Goal: Information Seeking & Learning: Learn about a topic

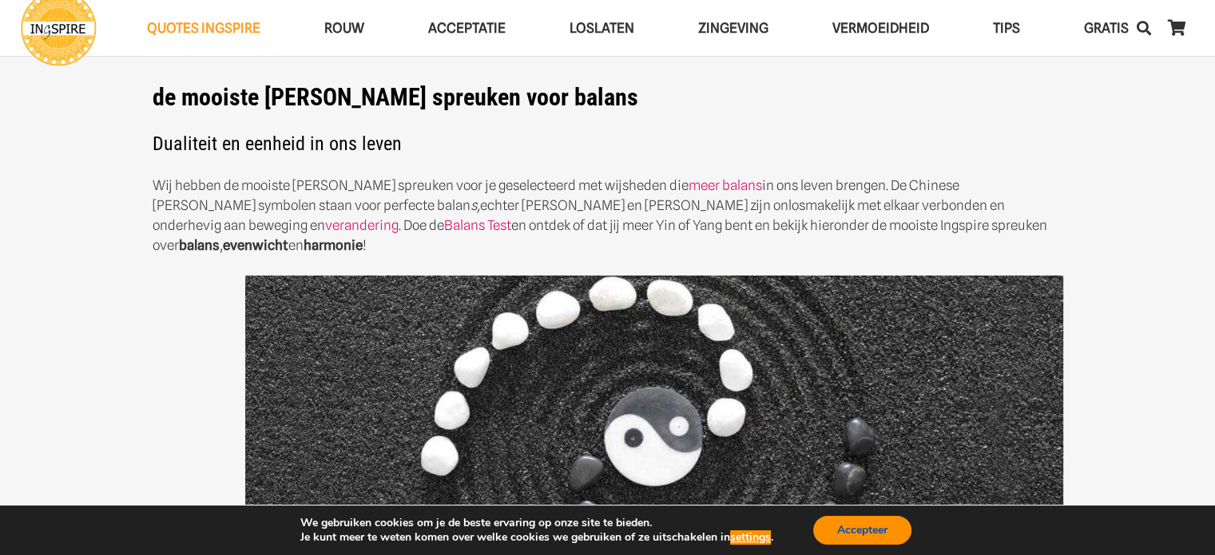
click at [873, 534] on button "Accepteer" at bounding box center [862, 530] width 98 height 29
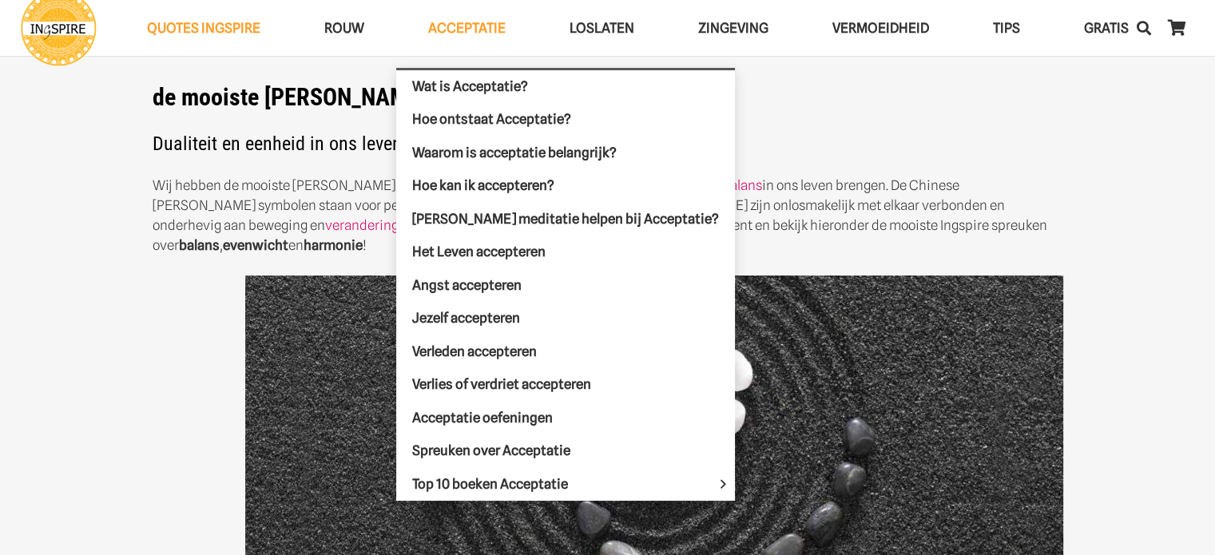
click at [463, 23] on span "Acceptatie" at bounding box center [467, 28] width 78 height 16
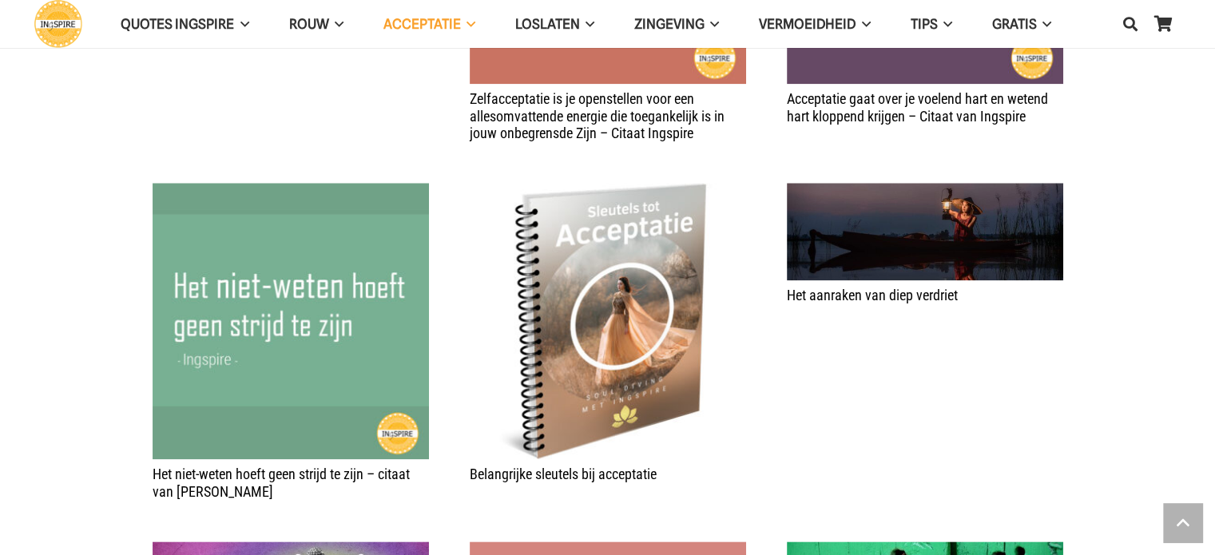
scroll to position [1838, 0]
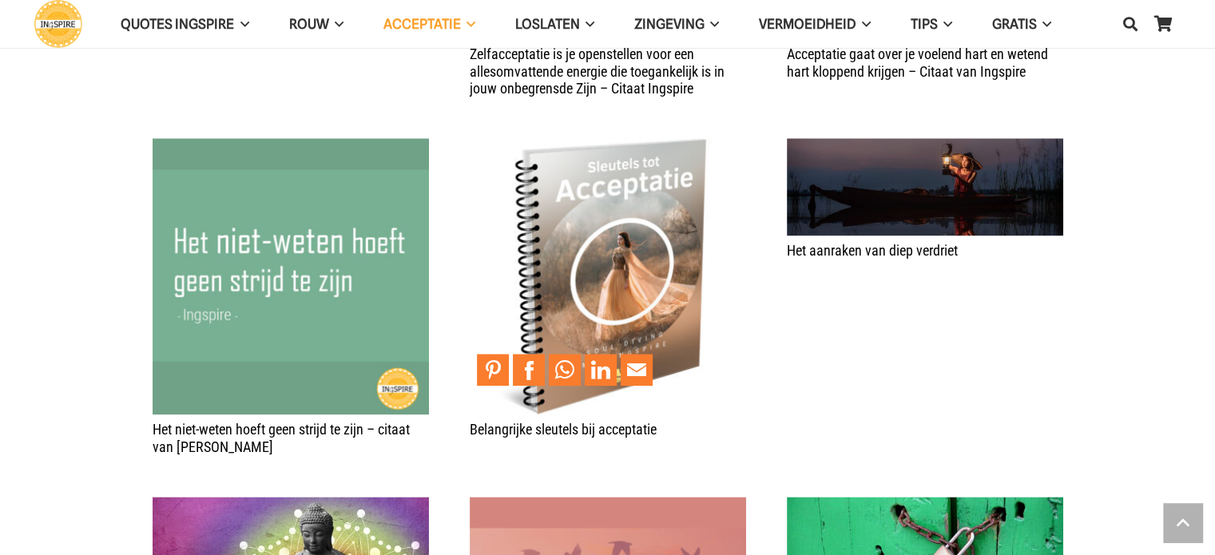
click at [668, 316] on img "Belangrijke sleutels bij acceptatie" at bounding box center [608, 276] width 276 height 276
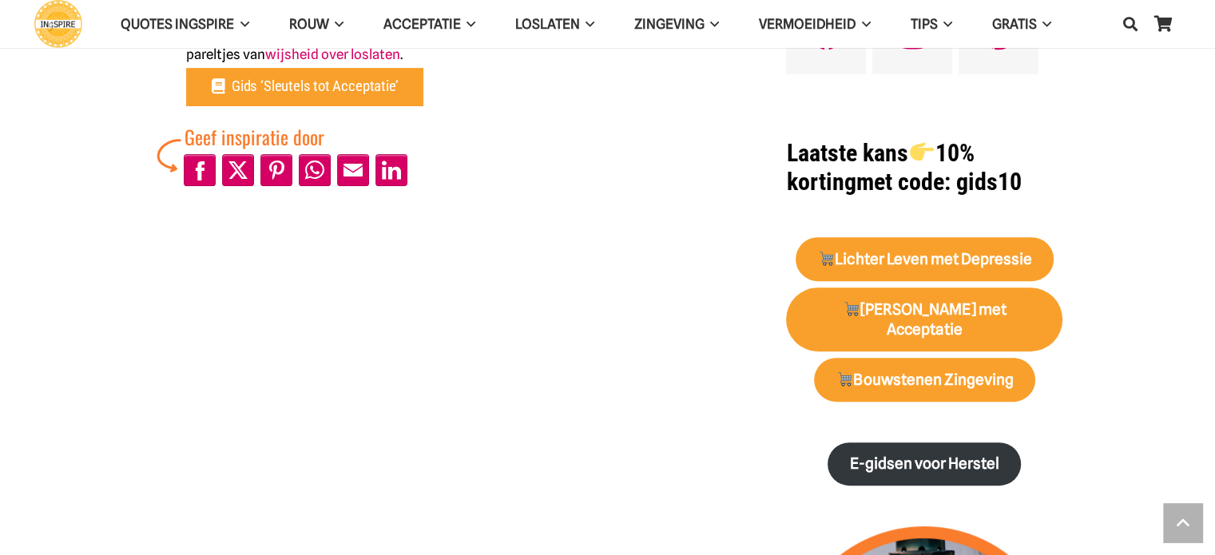
scroll to position [559, 0]
